Goal: Navigation & Orientation: Find specific page/section

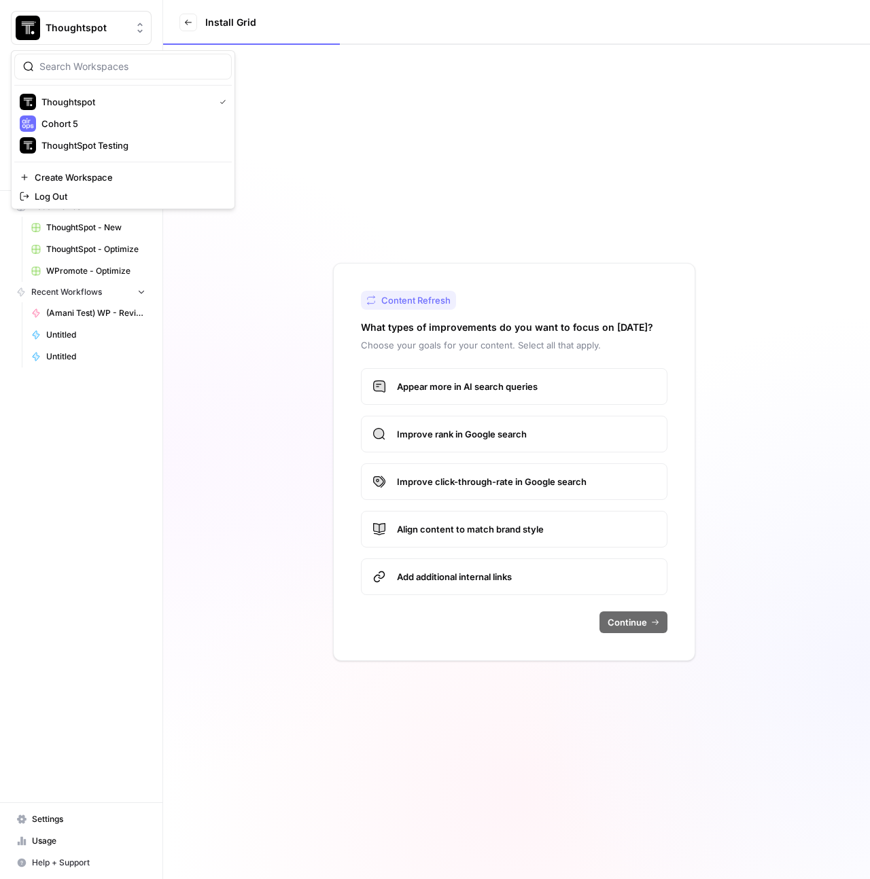
click at [90, 18] on button "Thoughtspot" at bounding box center [81, 28] width 141 height 34
click at [103, 98] on span "Thoughtspot" at bounding box center [124, 102] width 167 height 14
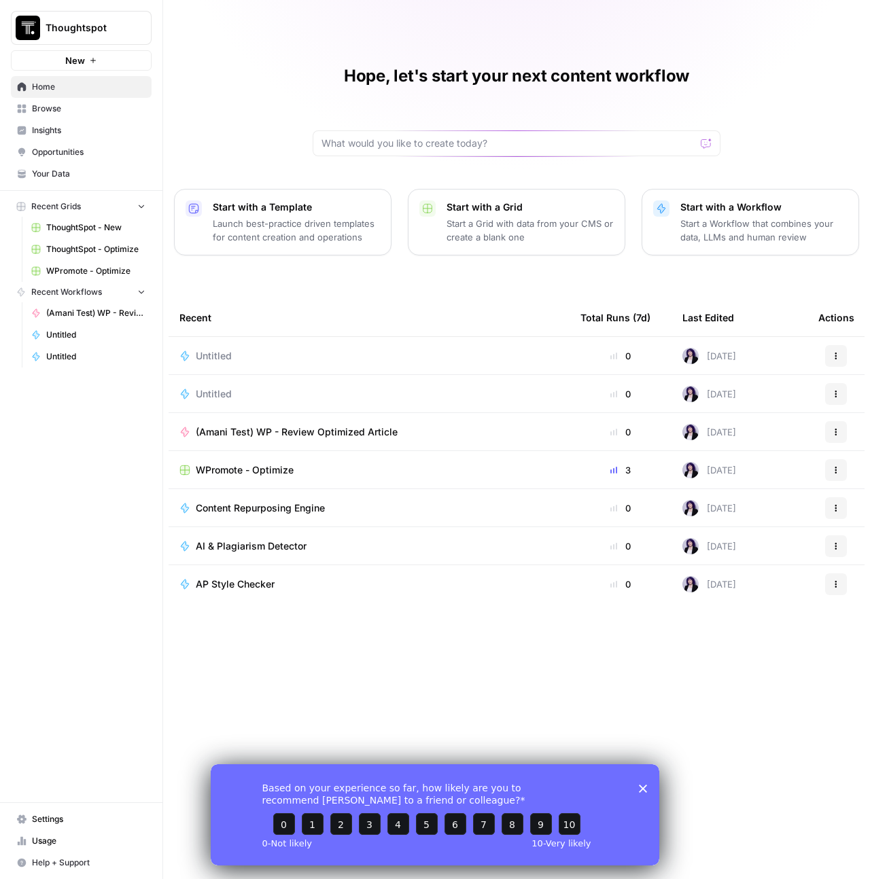
click at [50, 109] on span "Browse" at bounding box center [88, 109] width 113 height 12
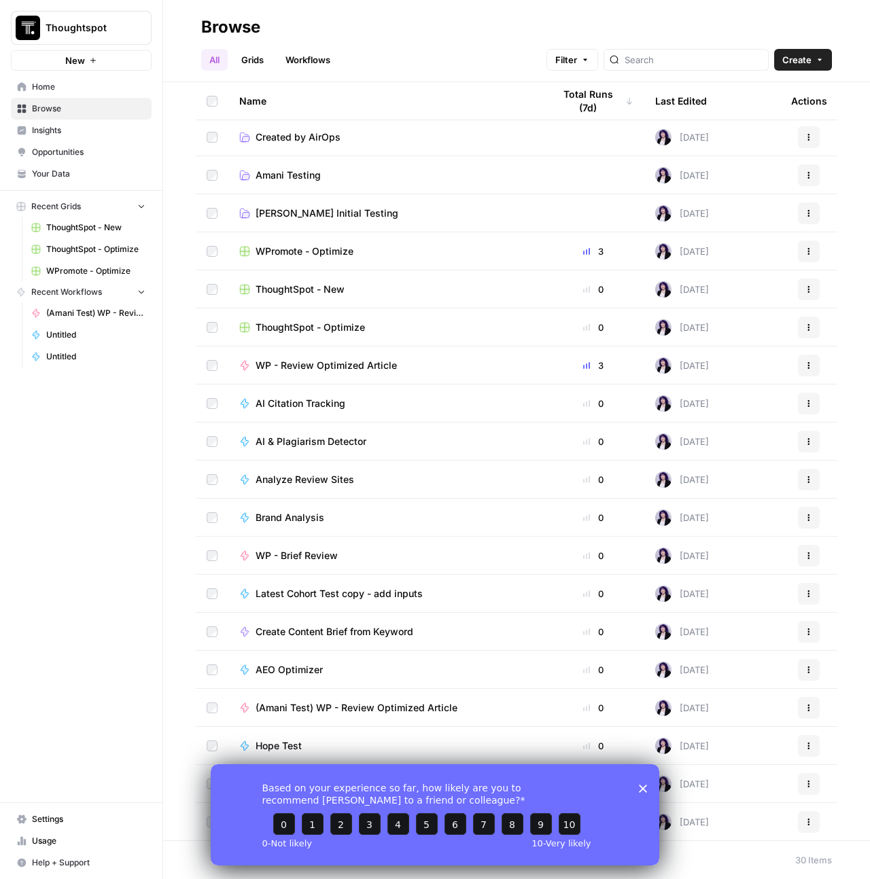
scroll to position [3, 0]
click at [63, 105] on span "Browse" at bounding box center [88, 109] width 113 height 12
click at [111, 29] on span "Thoughtspot" at bounding box center [87, 28] width 82 height 14
click at [105, 101] on span "Thoughtspot" at bounding box center [124, 102] width 167 height 14
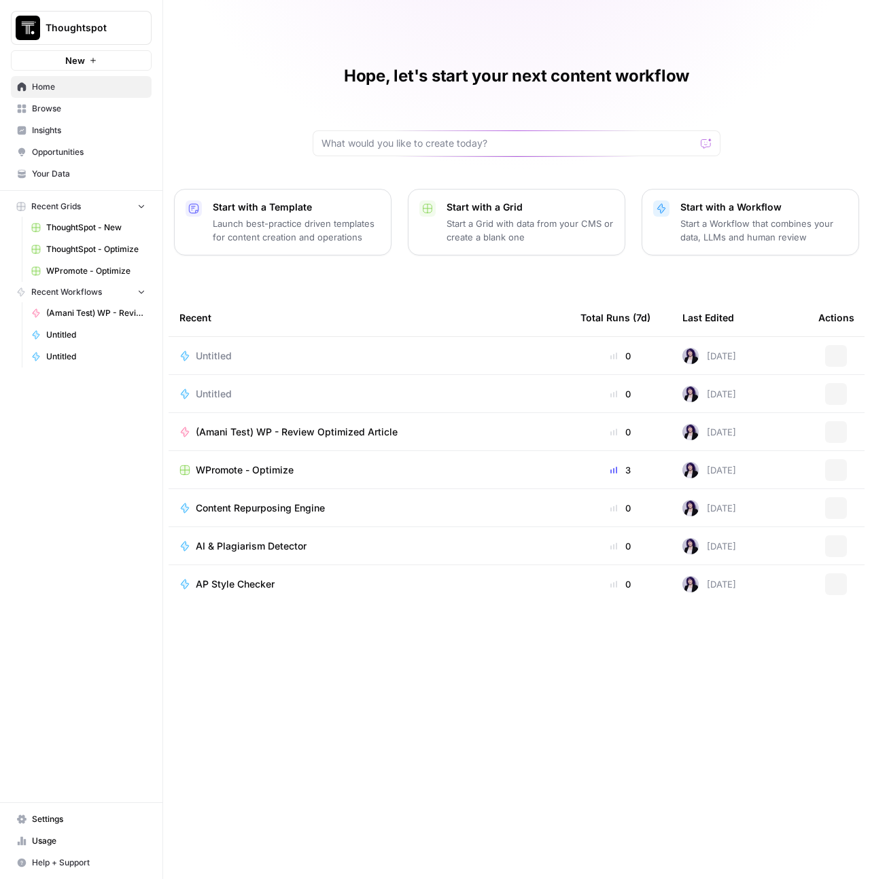
click at [43, 107] on span "Browse" at bounding box center [88, 109] width 113 height 12
